Goal: Task Accomplishment & Management: Manage account settings

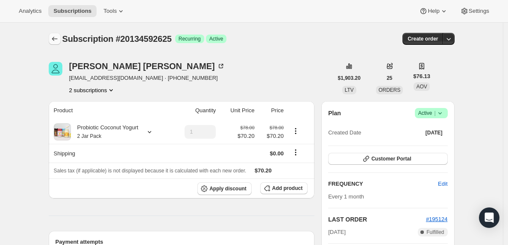
click at [57, 40] on icon "Subscriptions" at bounding box center [54, 39] width 9 height 9
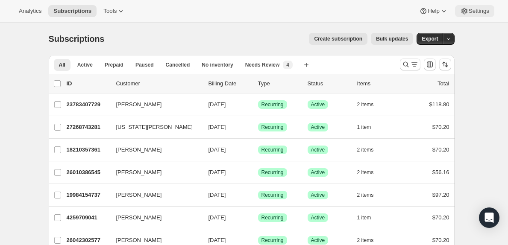
click at [477, 10] on span "Settings" at bounding box center [478, 11] width 20 height 7
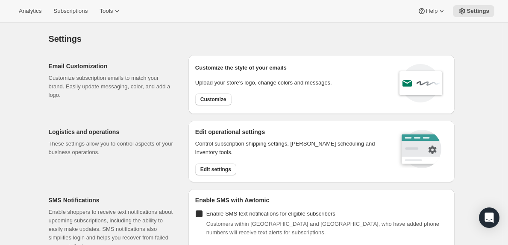
checkbox input "true"
select select "22:00"
select select "09:00"
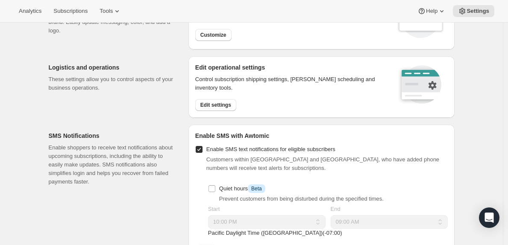
scroll to position [66, 0]
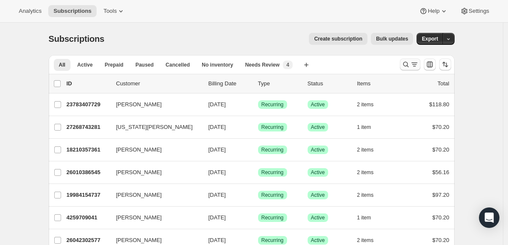
click at [410, 65] on icon "Search and filter results" at bounding box center [405, 64] width 9 height 9
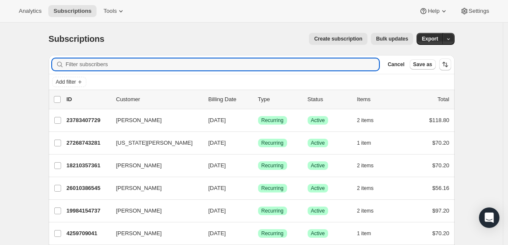
paste input "ashleystatzel@yahoo.com"
type input "ashleystatzel@yahoo.com"
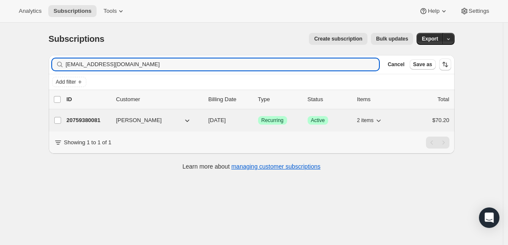
click at [77, 117] on p "20759380081" at bounding box center [88, 120] width 43 height 9
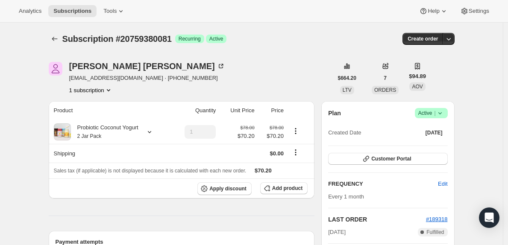
click at [151, 38] on span "Subscription #20759380081" at bounding box center [116, 38] width 109 height 9
copy span "20759380081"
click at [316, 41] on div "Subscription #20759380081 Success Recurring Success Active Create order" at bounding box center [252, 39] width 406 height 12
